Goal: Task Accomplishment & Management: Use online tool/utility

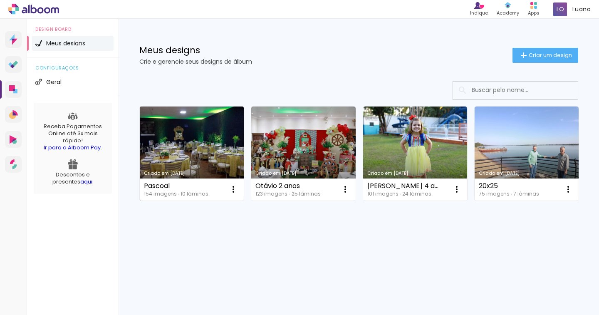
click at [184, 132] on link "Criado em [DATE]" at bounding box center [192, 154] width 104 height 94
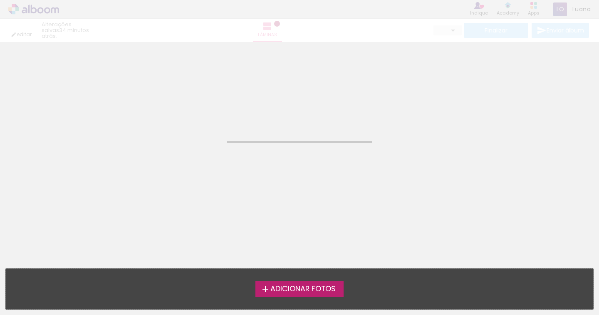
click at [184, 122] on neon-animated-pages "Confirmar Cancelar" at bounding box center [299, 157] width 599 height 315
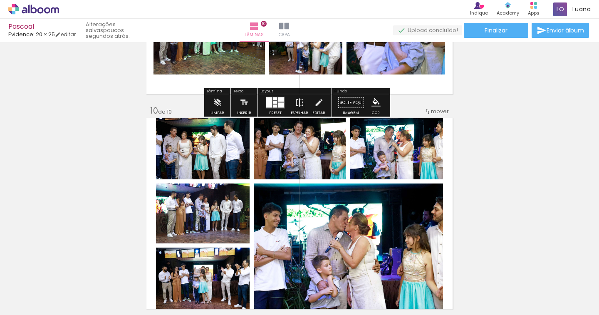
scroll to position [1925, 0]
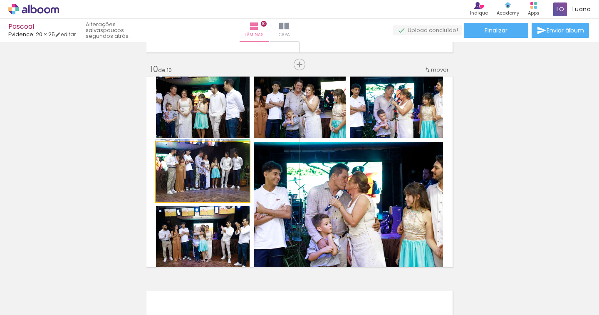
drag, startPoint x: 210, startPoint y: 183, endPoint x: 175, endPoint y: 182, distance: 35.0
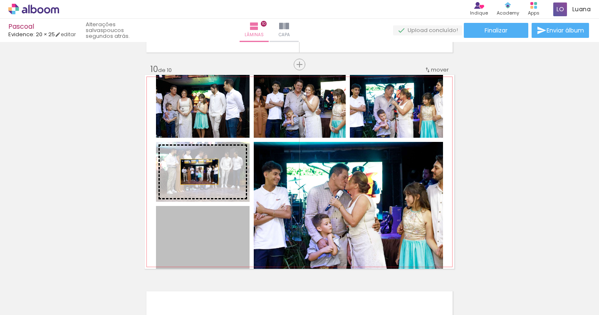
drag, startPoint x: 201, startPoint y: 240, endPoint x: 196, endPoint y: 172, distance: 68.4
click at [0, 0] on slot at bounding box center [0, 0] width 0 height 0
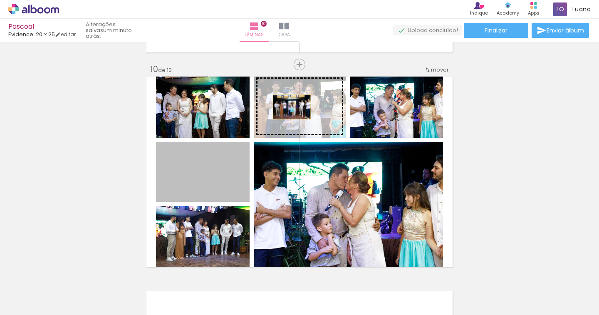
drag, startPoint x: 196, startPoint y: 172, endPoint x: 288, endPoint y: 107, distance: 112.7
click at [0, 0] on slot at bounding box center [0, 0] width 0 height 0
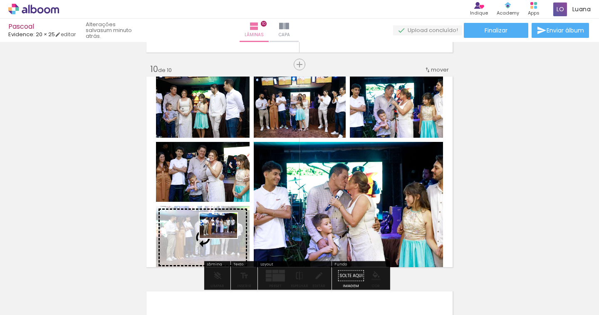
drag, startPoint x: 425, startPoint y: 293, endPoint x: 225, endPoint y: 238, distance: 207.5
click at [225, 238] on quentale-workspace at bounding box center [299, 157] width 599 height 315
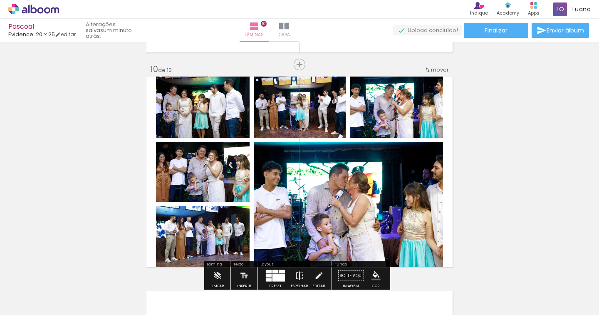
click at [298, 221] on quentale-photo at bounding box center [348, 205] width 189 height 127
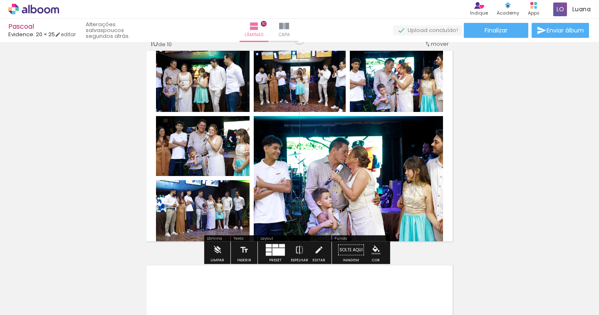
scroll to position [1966, 0]
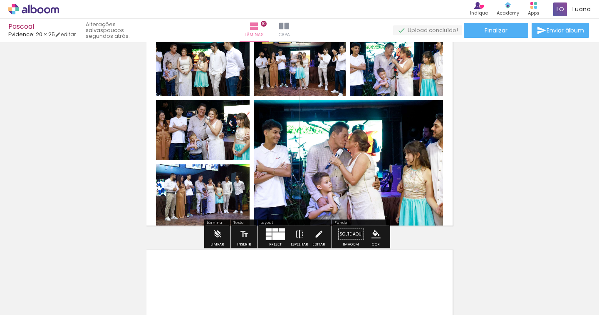
click at [274, 240] on div at bounding box center [275, 234] width 22 height 17
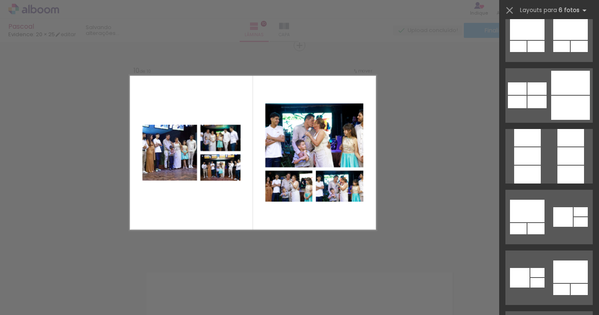
scroll to position [8541, 0]
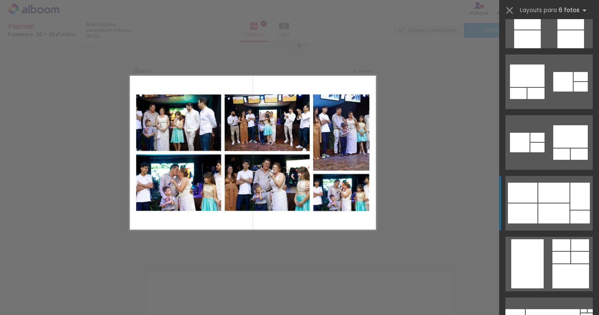
click at [572, 190] on div at bounding box center [581, 196] width 20 height 27
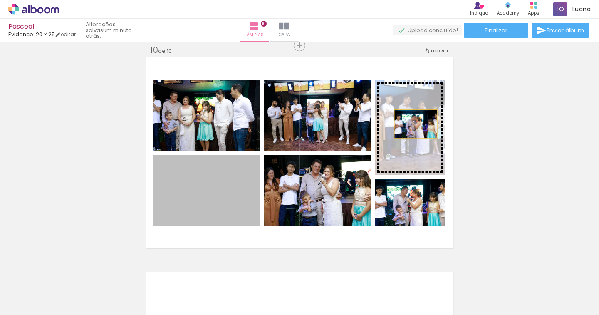
drag, startPoint x: 238, startPoint y: 191, endPoint x: 413, endPoint y: 124, distance: 187.4
click at [0, 0] on slot at bounding box center [0, 0] width 0 height 0
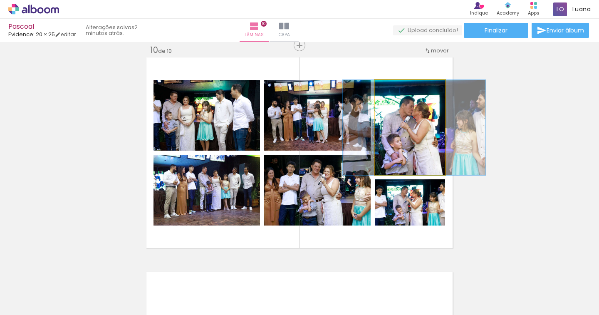
drag, startPoint x: 407, startPoint y: 159, endPoint x: 411, endPoint y: 159, distance: 4.2
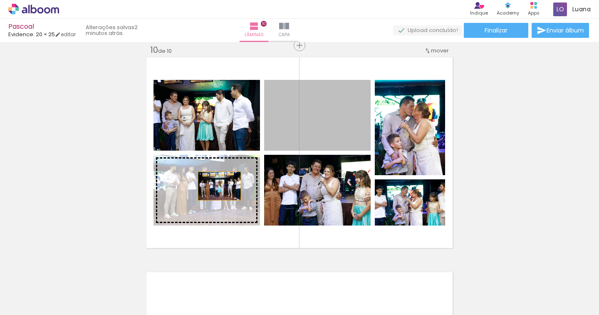
drag, startPoint x: 304, startPoint y: 126, endPoint x: 216, endPoint y: 186, distance: 106.7
click at [0, 0] on slot at bounding box center [0, 0] width 0 height 0
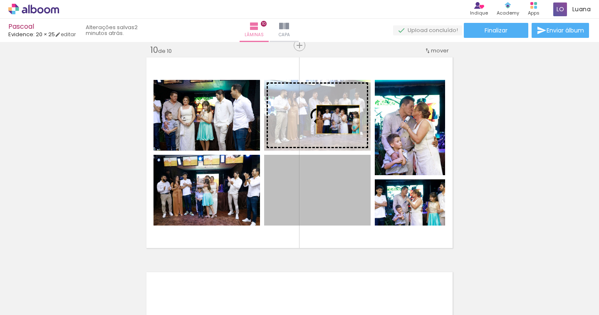
drag, startPoint x: 334, startPoint y: 174, endPoint x: 335, endPoint y: 119, distance: 55.0
click at [0, 0] on slot at bounding box center [0, 0] width 0 height 0
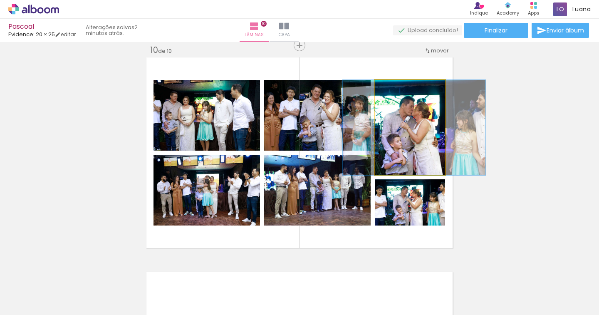
click at [417, 163] on quentale-photo at bounding box center [410, 127] width 70 height 95
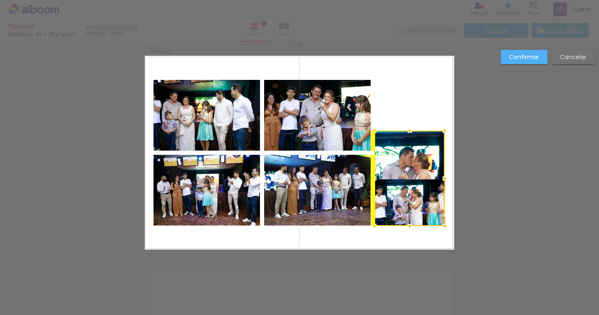
drag, startPoint x: 418, startPoint y: 147, endPoint x: 422, endPoint y: 197, distance: 50.9
click at [422, 197] on div at bounding box center [410, 178] width 70 height 95
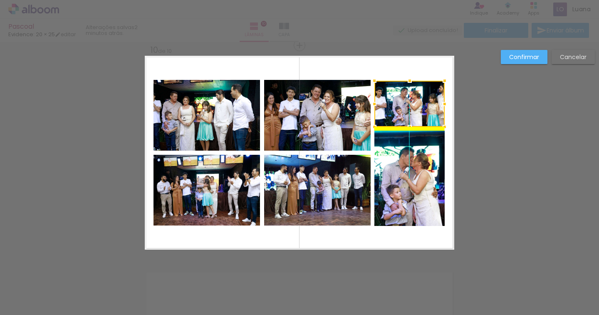
drag, startPoint x: 422, startPoint y: 196, endPoint x: 426, endPoint y: 100, distance: 95.8
click at [426, 100] on div at bounding box center [410, 104] width 70 height 46
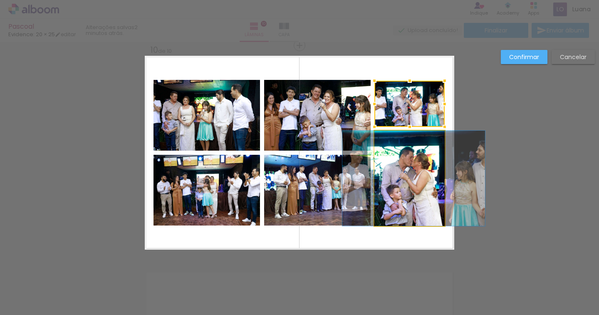
click at [439, 171] on quentale-photo at bounding box center [410, 178] width 70 height 95
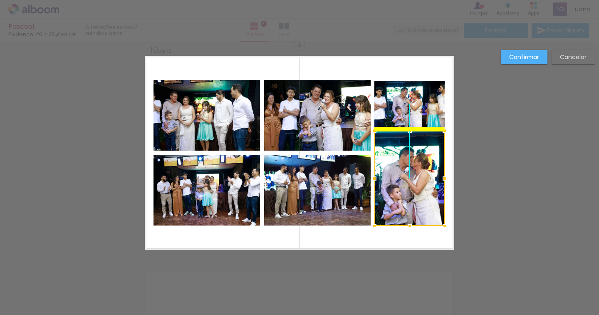
click at [417, 189] on div at bounding box center [410, 178] width 70 height 95
click at [0, 0] on slot "Confirmar" at bounding box center [0, 0] width 0 height 0
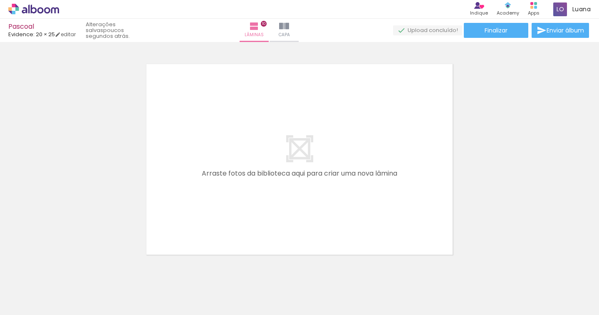
scroll to position [0, 1591]
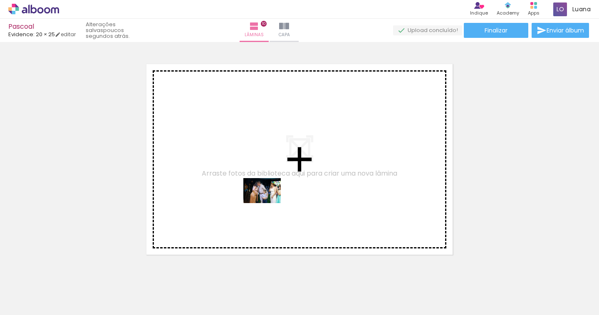
drag, startPoint x: 325, startPoint y: 288, endPoint x: 269, endPoint y: 203, distance: 101.5
click at [269, 203] on quentale-workspace at bounding box center [299, 157] width 599 height 315
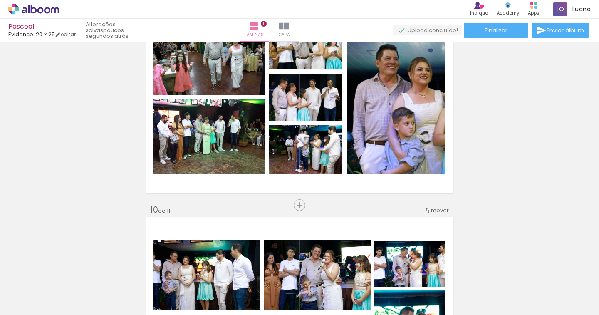
scroll to position [1742, 0]
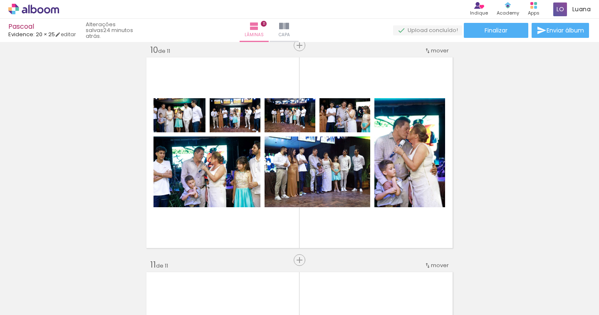
scroll to position [0, 1472]
